Goal: Check status

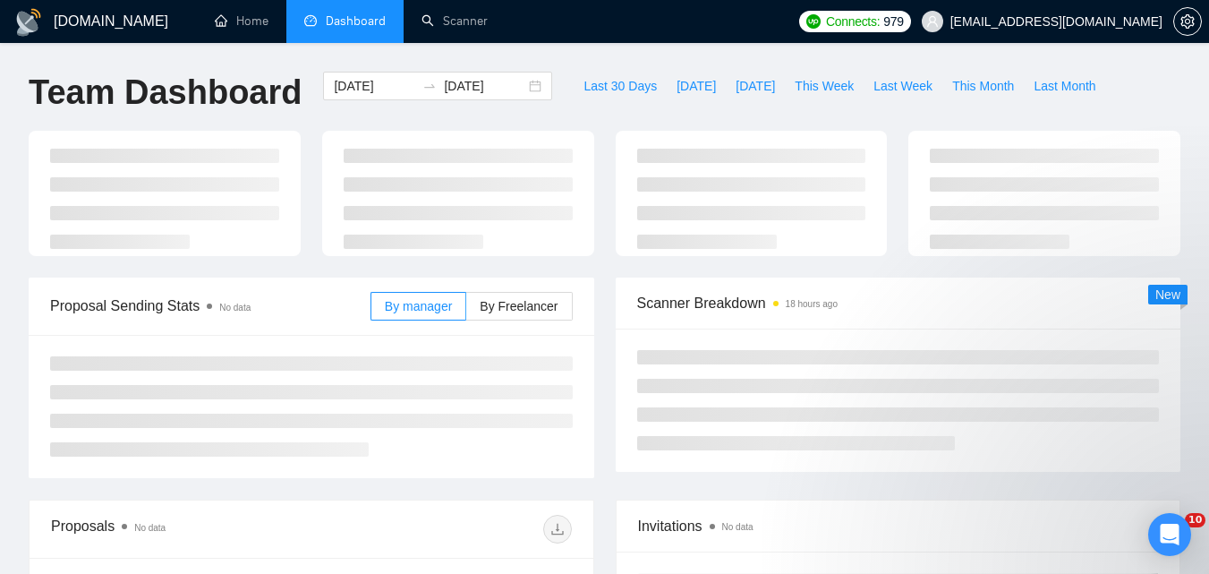
type input "[DATE]"
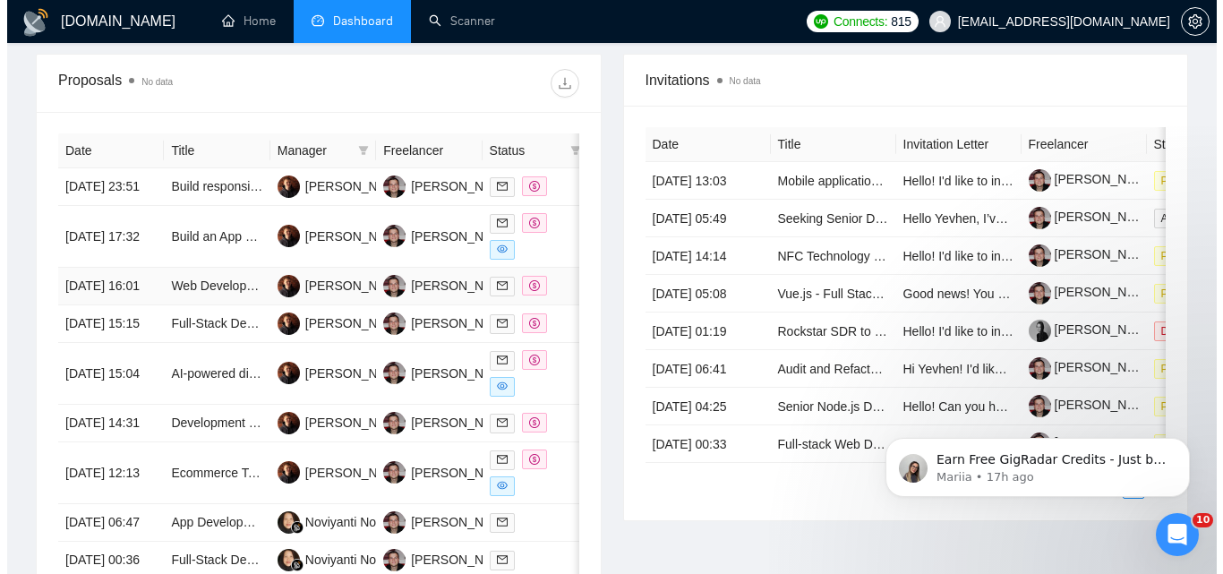
scroll to position [654, 0]
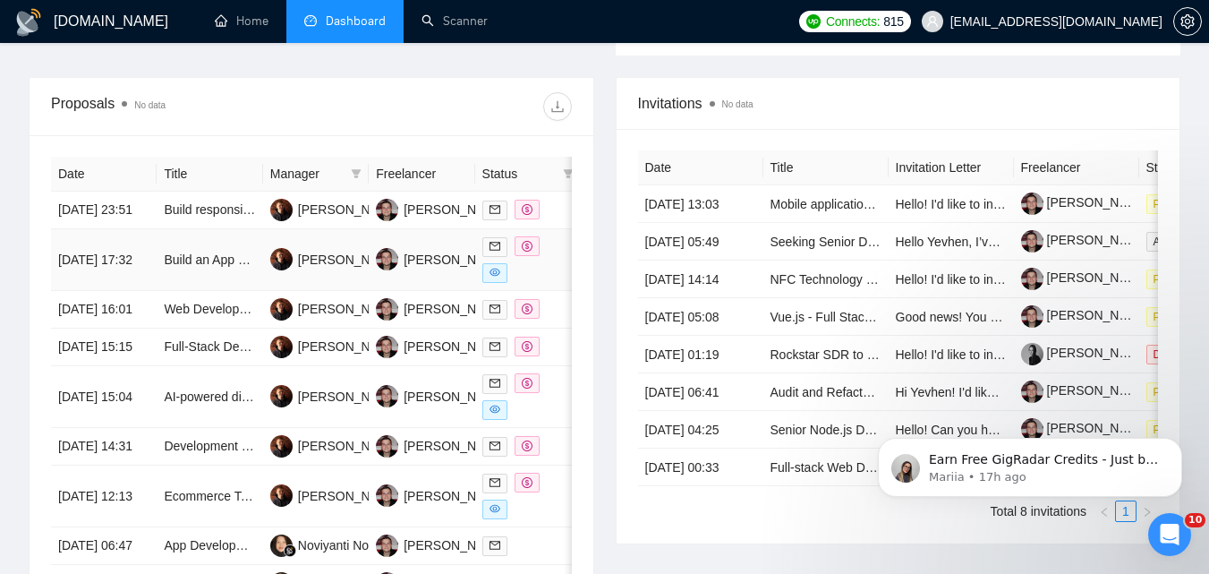
click at [140, 286] on td "23 Aug, 2025 17:32" at bounding box center [104, 260] width 106 height 62
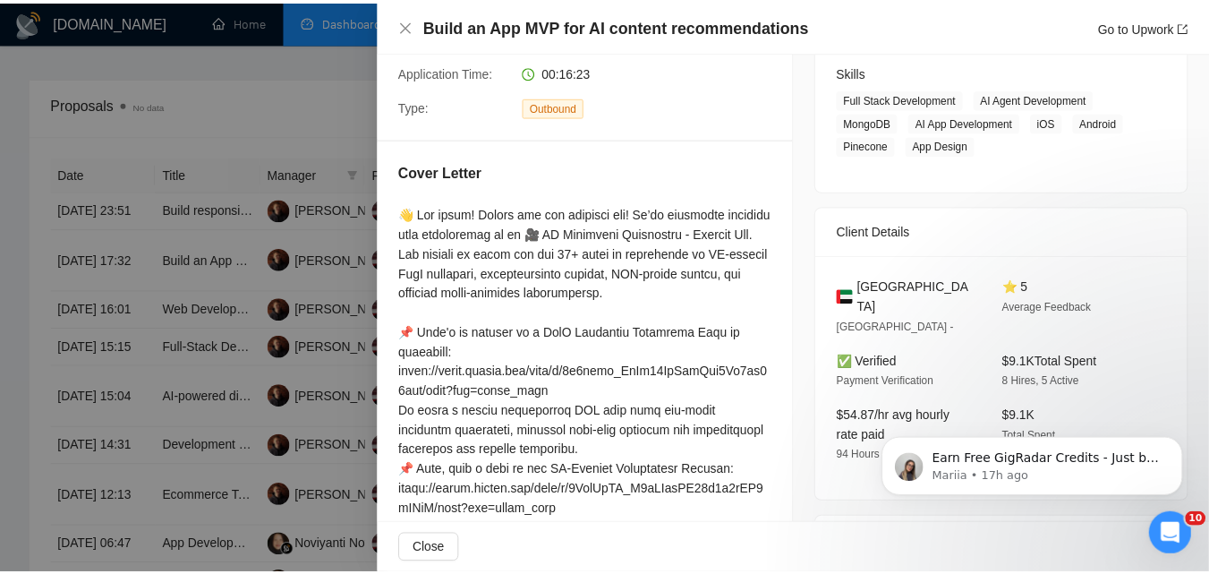
scroll to position [269, 0]
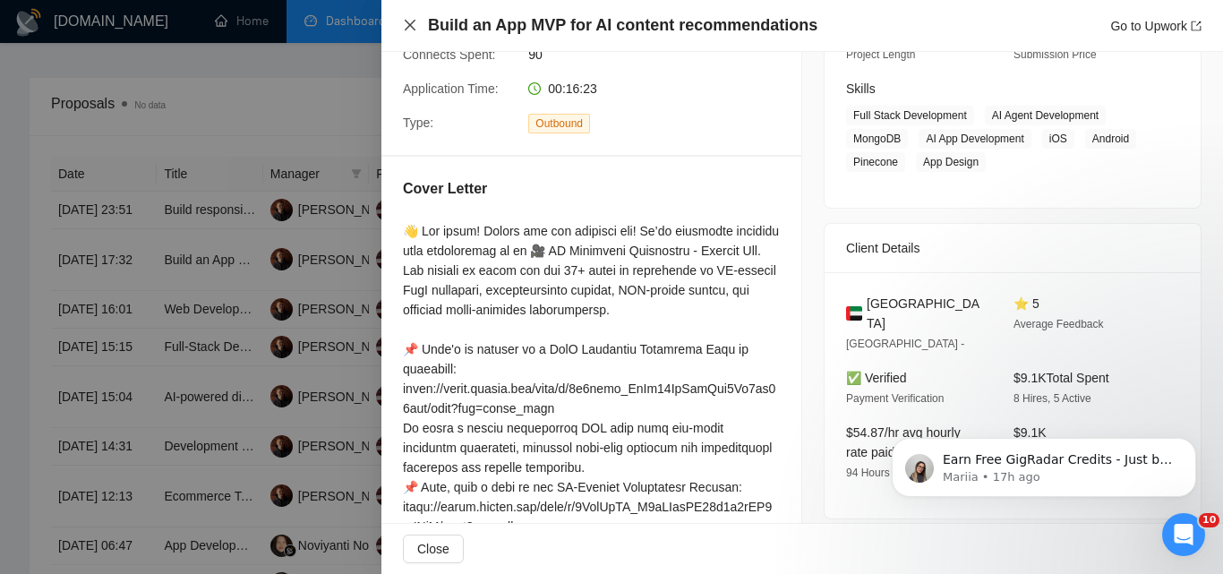
click at [403, 19] on icon "close" at bounding box center [410, 25] width 14 height 14
